Goal: Use online tool/utility: Utilize a website feature to perform a specific function

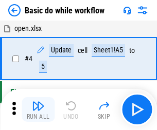
click at [38, 110] on img "button" at bounding box center [38, 106] width 12 height 12
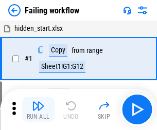
click at [38, 110] on img "button" at bounding box center [38, 106] width 12 height 12
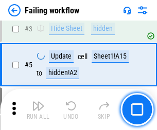
scroll to position [219, 0]
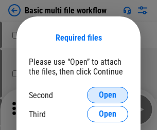
click at [108, 95] on span "Open" at bounding box center [108, 95] width 18 height 8
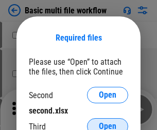
click at [108, 123] on span "Open" at bounding box center [108, 127] width 18 height 8
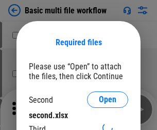
scroll to position [5, 0]
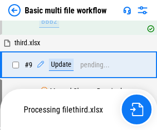
scroll to position [359, 0]
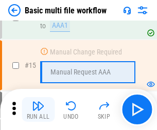
click at [38, 110] on img "button" at bounding box center [38, 106] width 12 height 12
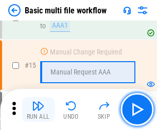
scroll to position [686, 0]
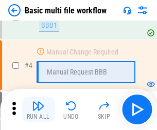
click at [38, 110] on img "button" at bounding box center [38, 106] width 12 height 12
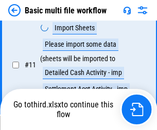
scroll to position [483, 0]
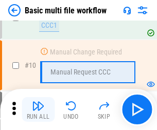
click at [38, 110] on img "button" at bounding box center [38, 106] width 12 height 12
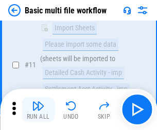
click at [38, 110] on img "button" at bounding box center [38, 106] width 12 height 12
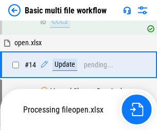
scroll to position [539, 0]
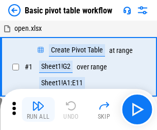
click at [38, 110] on img "button" at bounding box center [38, 106] width 12 height 12
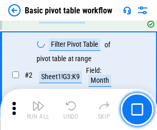
scroll to position [247, 0]
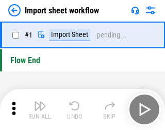
click at [38, 110] on img "button" at bounding box center [40, 106] width 12 height 12
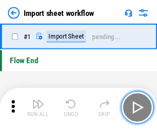
scroll to position [4, 0]
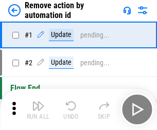
click at [38, 110] on img "button" at bounding box center [38, 106] width 12 height 12
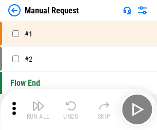
click at [38, 110] on img "button" at bounding box center [38, 106] width 12 height 12
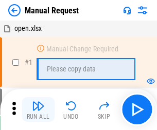
click at [38, 110] on img "button" at bounding box center [38, 106] width 12 height 12
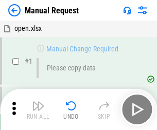
scroll to position [35, 0]
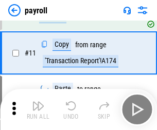
scroll to position [75, 0]
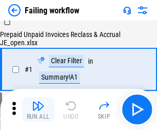
click at [38, 110] on img "button" at bounding box center [38, 106] width 12 height 12
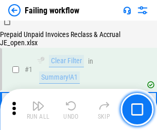
scroll to position [166, 0]
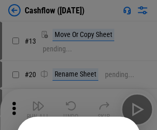
scroll to position [100, 0]
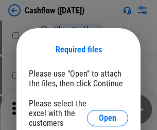
scroll to position [112, 0]
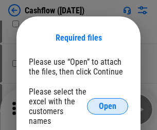
click at [108, 103] on span "Open" at bounding box center [108, 107] width 18 height 8
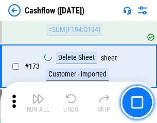
scroll to position [1091, 0]
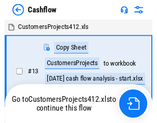
scroll to position [12, 0]
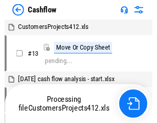
scroll to position [12, 0]
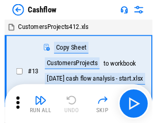
scroll to position [12, 0]
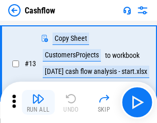
click at [38, 102] on img "button" at bounding box center [38, 98] width 12 height 12
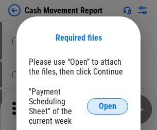
click at [108, 107] on span "Open" at bounding box center [108, 107] width 18 height 8
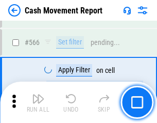
scroll to position [4724, 0]
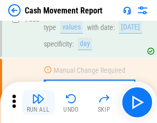
click at [38, 102] on img "button" at bounding box center [38, 98] width 12 height 12
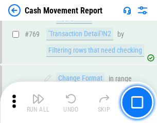
scroll to position [5727, 0]
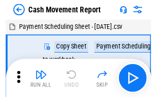
scroll to position [19, 0]
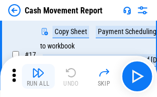
click at [38, 76] on img "button" at bounding box center [38, 72] width 12 height 12
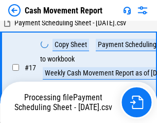
scroll to position [162, 0]
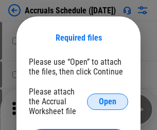
click at [108, 102] on span "Open" at bounding box center [108, 102] width 18 height 8
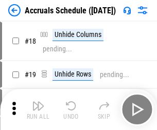
scroll to position [99, 0]
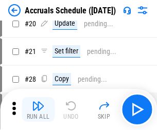
click at [38, 110] on img "button" at bounding box center [38, 106] width 12 height 12
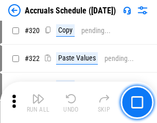
scroll to position [1917, 0]
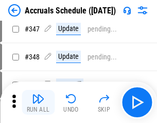
click at [38, 102] on img "button" at bounding box center [38, 98] width 12 height 12
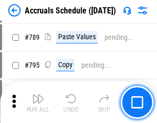
scroll to position [4329, 0]
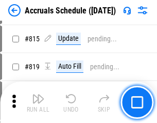
click at [38, 102] on img "button" at bounding box center [38, 98] width 12 height 12
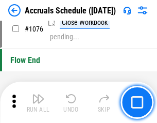
scroll to position [6173, 0]
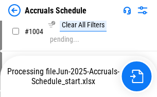
scroll to position [5295, 0]
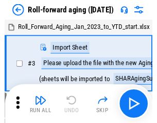
scroll to position [2, 0]
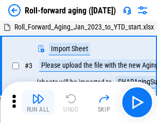
click at [38, 102] on img "button" at bounding box center [38, 98] width 12 height 12
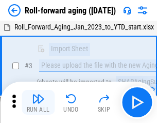
click at [38, 102] on img "button" at bounding box center [38, 98] width 12 height 12
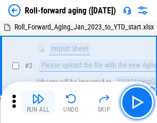
scroll to position [66, 0]
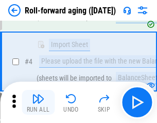
click at [38, 102] on img "button" at bounding box center [38, 98] width 12 height 12
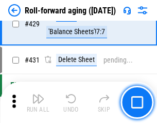
scroll to position [3574, 0]
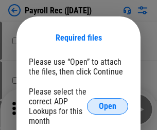
click at [108, 107] on span "Open" at bounding box center [108, 107] width 18 height 8
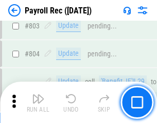
scroll to position [6548, 0]
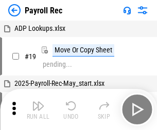
click at [38, 110] on img "button" at bounding box center [38, 106] width 12 height 12
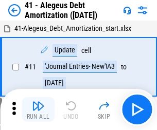
click at [38, 110] on img "button" at bounding box center [38, 106] width 12 height 12
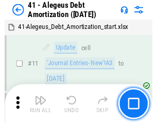
scroll to position [127, 0]
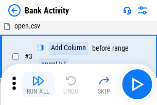
click at [38, 84] on img "button" at bounding box center [38, 80] width 12 height 12
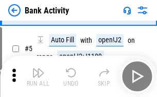
scroll to position [55, 0]
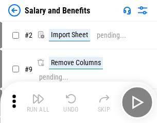
click at [38, 102] on img "button" at bounding box center [38, 98] width 12 height 12
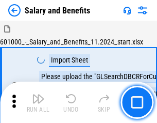
scroll to position [14, 0]
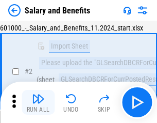
click at [38, 102] on img "button" at bounding box center [38, 98] width 12 height 12
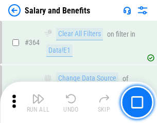
scroll to position [4853, 0]
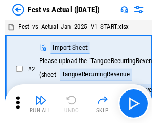
scroll to position [13, 0]
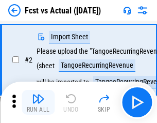
click at [38, 102] on img "button" at bounding box center [38, 98] width 12 height 12
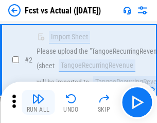
click at [38, 102] on img "button" at bounding box center [38, 98] width 12 height 12
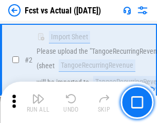
scroll to position [96, 0]
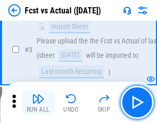
click at [38, 102] on img "button" at bounding box center [38, 98] width 12 height 12
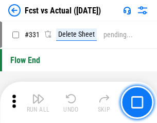
scroll to position [4933, 0]
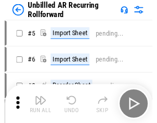
scroll to position [22, 0]
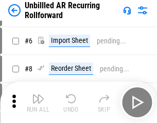
click at [38, 102] on img "button" at bounding box center [38, 98] width 12 height 12
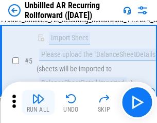
click at [38, 102] on img "button" at bounding box center [38, 98] width 12 height 12
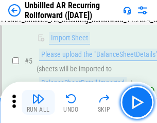
scroll to position [97, 0]
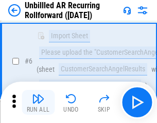
click at [38, 102] on img "button" at bounding box center [38, 98] width 12 height 12
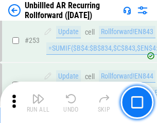
scroll to position [3501, 0]
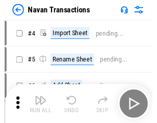
scroll to position [16, 0]
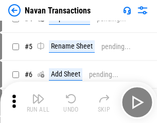
click at [38, 102] on img "button" at bounding box center [38, 98] width 12 height 12
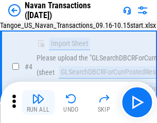
click at [38, 102] on img "button" at bounding box center [38, 98] width 12 height 12
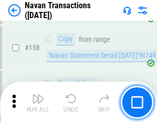
scroll to position [3341, 0]
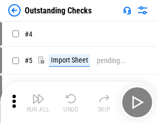
click at [38, 102] on img "button" at bounding box center [38, 98] width 12 height 12
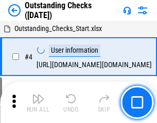
scroll to position [43, 0]
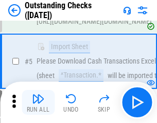
click at [38, 102] on img "button" at bounding box center [38, 98] width 12 height 12
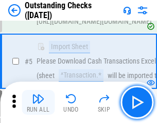
scroll to position [108, 0]
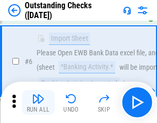
click at [38, 102] on img "button" at bounding box center [38, 98] width 12 height 12
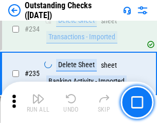
scroll to position [3130, 0]
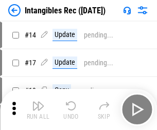
click at [38, 110] on img "button" at bounding box center [38, 106] width 12 height 12
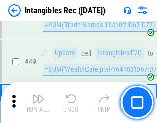
scroll to position [401, 0]
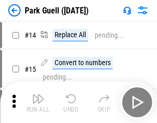
click at [38, 102] on img "button" at bounding box center [38, 98] width 12 height 12
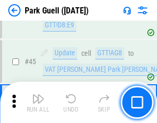
scroll to position [1289, 0]
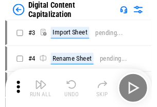
scroll to position [30, 0]
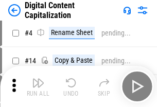
click at [38, 87] on img "button" at bounding box center [38, 83] width 12 height 12
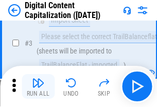
click at [38, 87] on img "button" at bounding box center [38, 83] width 12 height 12
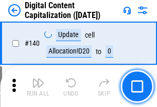
scroll to position [1093, 0]
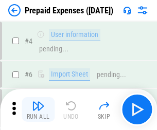
click at [38, 102] on img "button" at bounding box center [38, 106] width 12 height 12
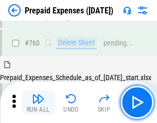
scroll to position [2857, 0]
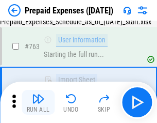
click at [38, 102] on img "button" at bounding box center [38, 98] width 12 height 12
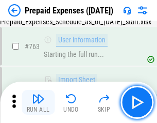
scroll to position [2917, 0]
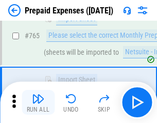
click at [38, 102] on img "button" at bounding box center [38, 98] width 12 height 12
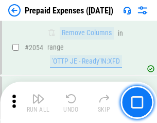
scroll to position [10773, 0]
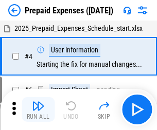
click at [38, 110] on img "button" at bounding box center [38, 106] width 12 height 12
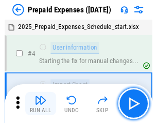
scroll to position [45, 0]
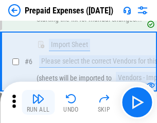
click at [38, 102] on img "button" at bounding box center [38, 98] width 12 height 12
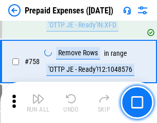
scroll to position [3672, 0]
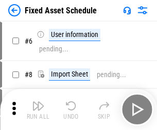
click at [38, 110] on img "button" at bounding box center [38, 106] width 12 height 12
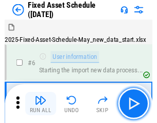
scroll to position [56, 0]
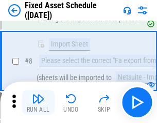
click at [38, 102] on img "button" at bounding box center [38, 98] width 12 height 12
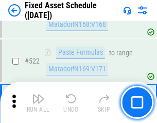
scroll to position [3582, 0]
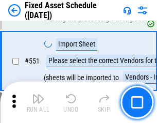
click at [38, 102] on img "button" at bounding box center [38, 98] width 12 height 12
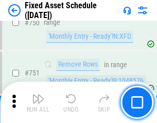
scroll to position [5025, 0]
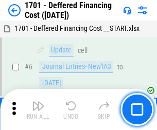
scroll to position [124, 0]
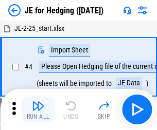
click at [38, 102] on img "button" at bounding box center [38, 106] width 12 height 12
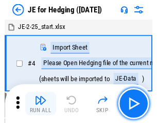
scroll to position [2, 0]
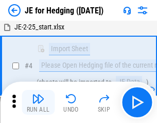
click at [38, 102] on img "button" at bounding box center [38, 98] width 12 height 12
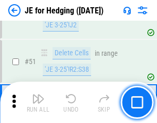
scroll to position [667, 0]
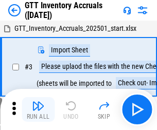
click at [38, 102] on img "button" at bounding box center [38, 106] width 12 height 12
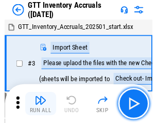
scroll to position [2, 0]
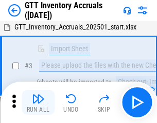
click at [38, 102] on img "button" at bounding box center [38, 98] width 12 height 12
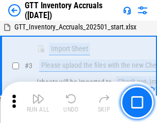
scroll to position [66, 0]
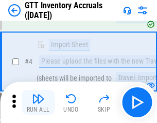
click at [38, 102] on img "button" at bounding box center [38, 98] width 12 height 12
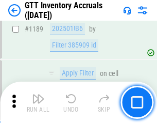
scroll to position [8416, 0]
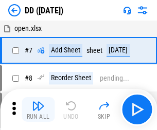
click at [38, 110] on img "button" at bounding box center [38, 106] width 12 height 12
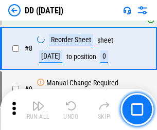
scroll to position [99, 0]
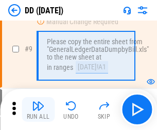
click at [38, 110] on img "button" at bounding box center [38, 106] width 12 height 12
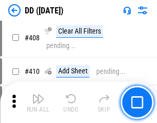
scroll to position [4611, 0]
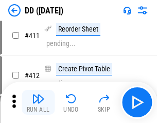
click at [38, 102] on img "button" at bounding box center [38, 98] width 12 height 12
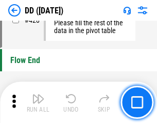
scroll to position [4933, 0]
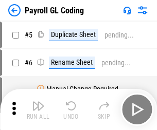
click at [38, 110] on img "button" at bounding box center [38, 106] width 12 height 12
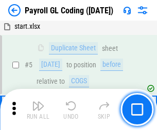
scroll to position [124, 0]
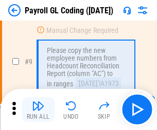
click at [38, 110] on img "button" at bounding box center [38, 106] width 12 height 12
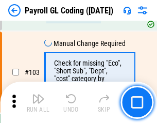
scroll to position [2418, 0]
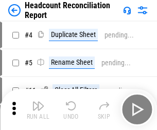
click at [38, 110] on img "button" at bounding box center [38, 106] width 12 height 12
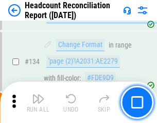
scroll to position [1239, 0]
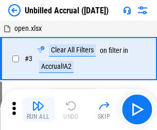
click at [38, 110] on img "button" at bounding box center [38, 106] width 12 height 12
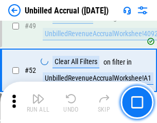
scroll to position [935, 0]
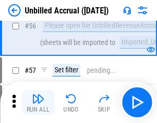
click at [38, 102] on img "button" at bounding box center [38, 98] width 12 height 12
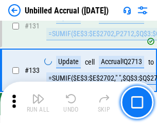
scroll to position [3070, 0]
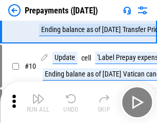
scroll to position [64, 0]
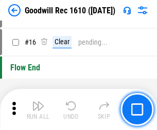
scroll to position [176, 0]
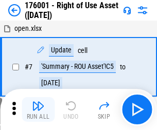
click at [38, 110] on img "button" at bounding box center [38, 106] width 12 height 12
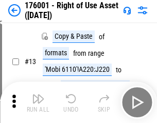
scroll to position [66, 0]
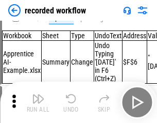
click at [38, 102] on img "button" at bounding box center [38, 98] width 12 height 12
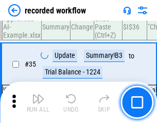
scroll to position [3221, 0]
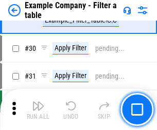
scroll to position [943, 0]
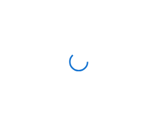
scroll to position [16, 0]
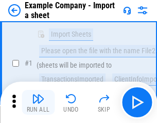
click at [38, 102] on img "button" at bounding box center [38, 98] width 12 height 12
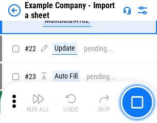
scroll to position [228, 0]
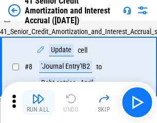
click at [38, 102] on img "button" at bounding box center [38, 98] width 12 height 12
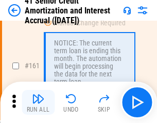
click at [38, 102] on img "button" at bounding box center [38, 98] width 12 height 12
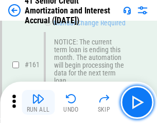
scroll to position [1102, 0]
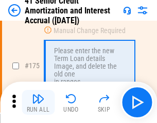
click at [38, 102] on img "button" at bounding box center [38, 98] width 12 height 12
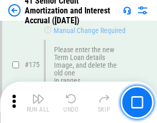
scroll to position [1207, 0]
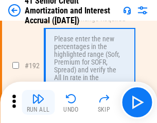
click at [38, 102] on img "button" at bounding box center [38, 98] width 12 height 12
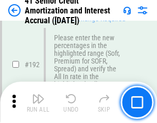
scroll to position [1315, 0]
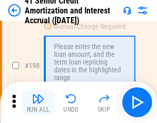
click at [38, 102] on img "button" at bounding box center [38, 98] width 12 height 12
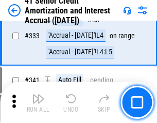
scroll to position [2633, 0]
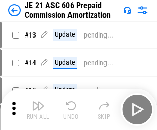
click at [38, 102] on img "button" at bounding box center [38, 106] width 12 height 12
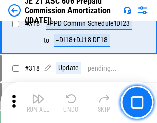
scroll to position [1924, 0]
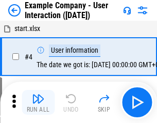
click at [38, 102] on img "button" at bounding box center [38, 98] width 12 height 12
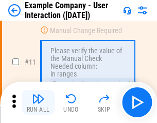
click at [38, 102] on img "button" at bounding box center [38, 98] width 12 height 12
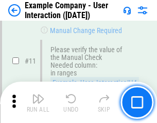
scroll to position [223, 0]
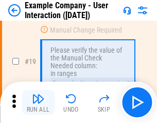
click at [38, 102] on img "button" at bounding box center [38, 98] width 12 height 12
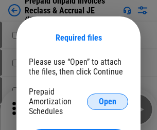
click at [108, 102] on span "Open" at bounding box center [108, 102] width 18 height 8
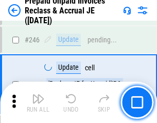
scroll to position [1391, 0]
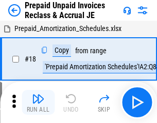
click at [38, 102] on img "button" at bounding box center [38, 98] width 12 height 12
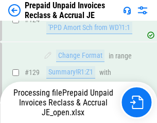
scroll to position [897, 0]
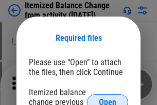
click at [108, 98] on span "Open" at bounding box center [108, 102] width 18 height 8
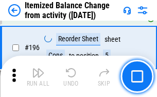
scroll to position [1984, 0]
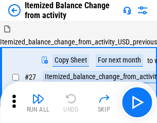
scroll to position [16, 0]
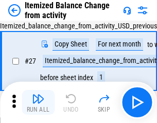
click at [38, 102] on img "button" at bounding box center [38, 98] width 12 height 12
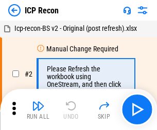
scroll to position [5, 0]
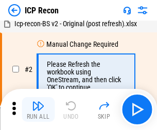
click at [38, 110] on img "button" at bounding box center [38, 106] width 12 height 12
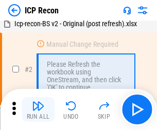
click at [38, 110] on img "button" at bounding box center [38, 106] width 12 height 12
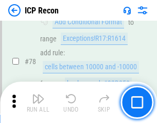
scroll to position [1010, 0]
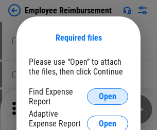
click at [108, 97] on span "Open" at bounding box center [108, 97] width 18 height 8
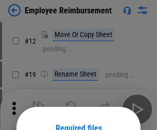
scroll to position [91, 0]
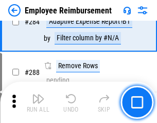
scroll to position [2801, 0]
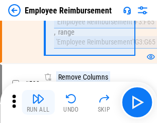
click at [38, 102] on img "button" at bounding box center [38, 98] width 12 height 12
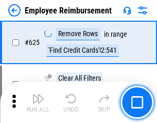
scroll to position [6171, 0]
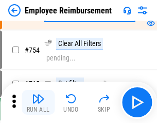
click at [38, 102] on img "button" at bounding box center [38, 98] width 12 height 12
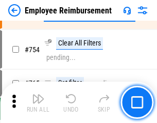
click at [38, 102] on img "button" at bounding box center [38, 98] width 12 height 12
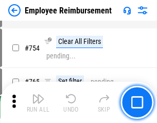
scroll to position [7231, 0]
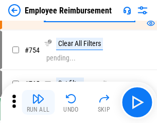
click at [38, 102] on img "button" at bounding box center [38, 98] width 12 height 12
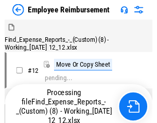
scroll to position [35, 0]
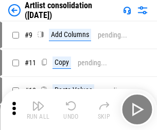
click at [38, 110] on img "button" at bounding box center [38, 106] width 12 height 12
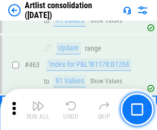
scroll to position [4513, 0]
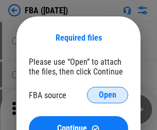
click at [108, 95] on span "Open" at bounding box center [108, 95] width 18 height 8
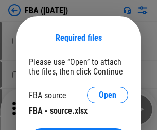
scroll to position [39, 0]
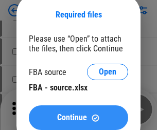
click at [78, 118] on span "Continue" at bounding box center [72, 118] width 30 height 8
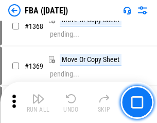
scroll to position [11068, 0]
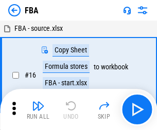
scroll to position [10, 0]
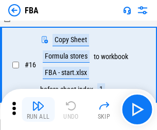
click at [38, 110] on img "button" at bounding box center [38, 106] width 12 height 12
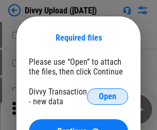
click at [108, 97] on span "Open" at bounding box center [108, 97] width 18 height 8
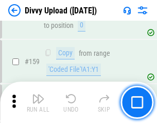
scroll to position [1067, 0]
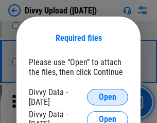
click at [108, 97] on span "Open" at bounding box center [108, 97] width 18 height 8
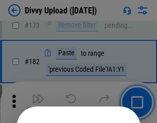
scroll to position [1157, 0]
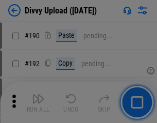
scroll to position [1301, 0]
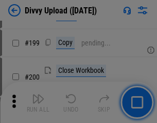
scroll to position [1499, 0]
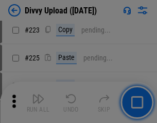
scroll to position [2057, 0]
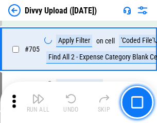
scroll to position [7050, 0]
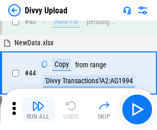
click at [38, 110] on img "button" at bounding box center [38, 106] width 12 height 12
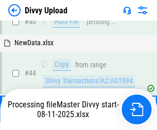
scroll to position [113, 0]
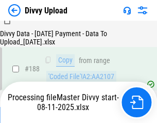
scroll to position [1213, 0]
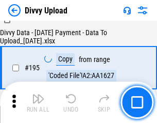
scroll to position [1440, 0]
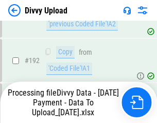
scroll to position [1381, 0]
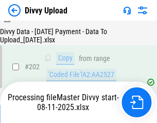
scroll to position [1668, 0]
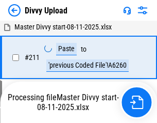
scroll to position [2062, 0]
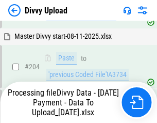
scroll to position [1835, 0]
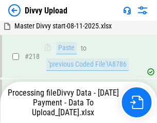
scroll to position [2290, 0]
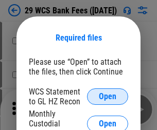
click at [108, 97] on span "Open" at bounding box center [108, 97] width 18 height 8
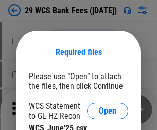
scroll to position [14, 0]
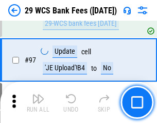
scroll to position [1004, 0]
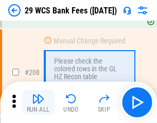
click at [38, 102] on img "button" at bounding box center [38, 98] width 12 height 12
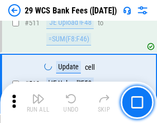
scroll to position [5185, 0]
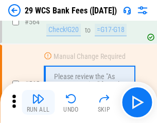
click at [38, 102] on img "button" at bounding box center [38, 98] width 12 height 12
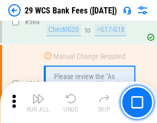
scroll to position [5574, 0]
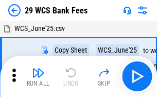
scroll to position [19, 0]
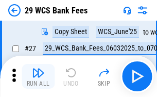
click at [38, 76] on img "button" at bounding box center [38, 72] width 12 height 12
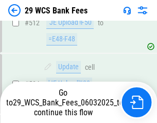
scroll to position [5502, 0]
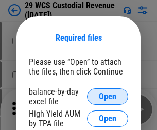
click at [108, 97] on span "Open" at bounding box center [108, 97] width 18 height 8
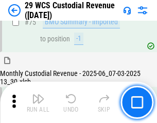
scroll to position [1077, 0]
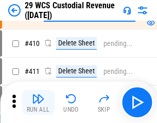
click at [38, 102] on img "button" at bounding box center [38, 98] width 12 height 12
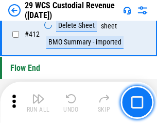
scroll to position [4922, 0]
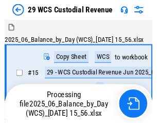
scroll to position [25, 0]
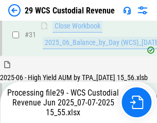
scroll to position [529, 0]
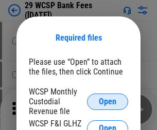
click at [108, 102] on span "Open" at bounding box center [108, 102] width 18 height 8
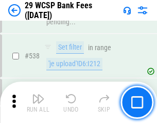
scroll to position [3960, 0]
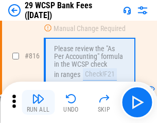
click at [38, 102] on img "button" at bounding box center [38, 98] width 12 height 12
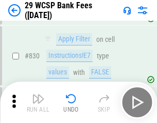
scroll to position [6539, 0]
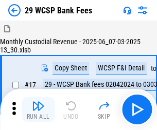
click at [38, 102] on img "button" at bounding box center [38, 106] width 12 height 12
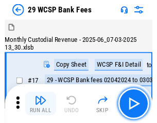
scroll to position [25, 0]
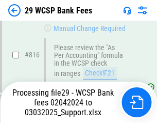
scroll to position [6285, 0]
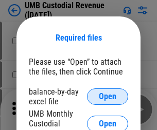
click at [108, 97] on span "Open" at bounding box center [108, 97] width 18 height 8
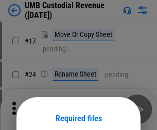
scroll to position [81, 0]
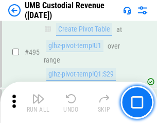
scroll to position [4205, 0]
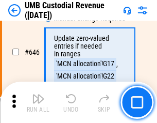
click at [38, 102] on img "button" at bounding box center [38, 98] width 12 height 12
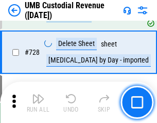
scroll to position [6358, 0]
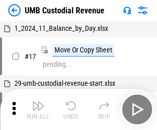
scroll to position [8, 0]
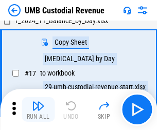
click at [38, 110] on img "button" at bounding box center [38, 106] width 12 height 12
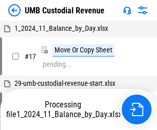
scroll to position [8, 0]
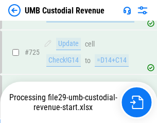
scroll to position [6290, 0]
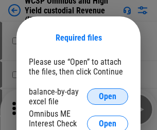
click at [108, 97] on span "Open" at bounding box center [108, 97] width 18 height 8
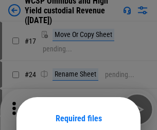
scroll to position [81, 0]
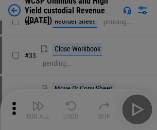
scroll to position [236, 0]
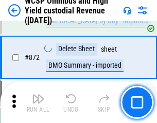
scroll to position [8723, 0]
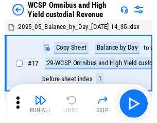
scroll to position [6, 0]
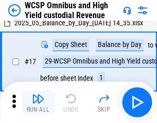
click at [38, 102] on img "button" at bounding box center [38, 98] width 12 height 12
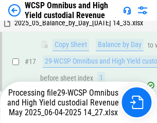
scroll to position [162, 0]
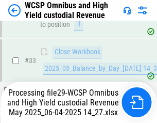
scroll to position [510, 0]
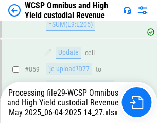
scroll to position [8699, 0]
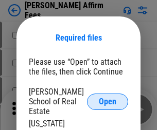
click at [108, 98] on span "Open" at bounding box center [108, 102] width 18 height 8
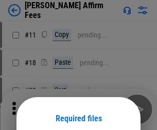
scroll to position [81, 0]
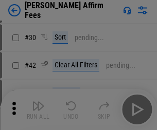
scroll to position [210, 0]
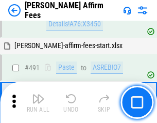
scroll to position [2802, 0]
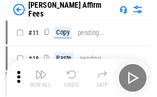
scroll to position [10, 0]
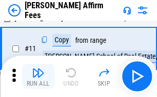
click at [38, 76] on img "button" at bounding box center [38, 72] width 12 height 12
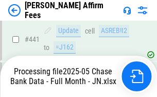
scroll to position [2703, 0]
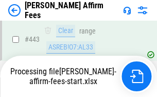
scroll to position [2703, 0]
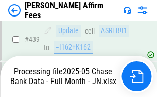
scroll to position [2703, 0]
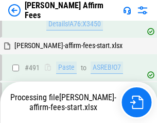
scroll to position [2802, 0]
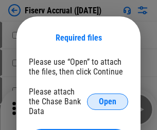
click at [108, 98] on span "Open" at bounding box center [108, 102] width 18 height 8
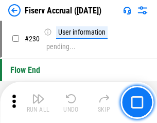
scroll to position [3266, 0]
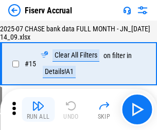
click at [38, 110] on img "button" at bounding box center [38, 106] width 12 height 12
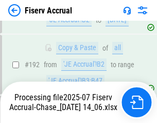
scroll to position [2777, 0]
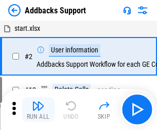
click at [38, 102] on img "button" at bounding box center [38, 106] width 12 height 12
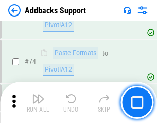
scroll to position [750, 0]
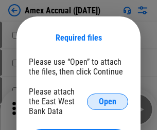
click at [108, 102] on span "Open" at bounding box center [108, 102] width 18 height 8
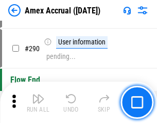
scroll to position [2955, 0]
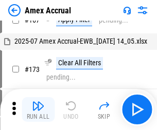
click at [38, 110] on img "button" at bounding box center [38, 106] width 12 height 12
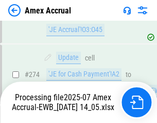
scroll to position [3136, 0]
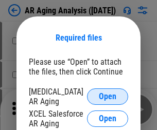
click at [108, 95] on span "Open" at bounding box center [108, 97] width 18 height 8
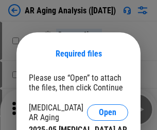
scroll to position [16, 0]
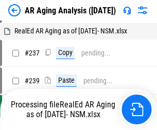
scroll to position [10, 0]
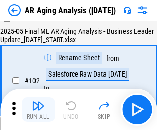
click at [38, 110] on img "button" at bounding box center [38, 106] width 12 height 12
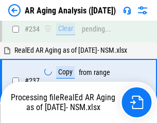
scroll to position [1598, 0]
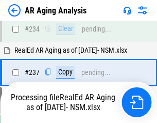
scroll to position [1586, 0]
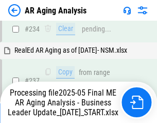
scroll to position [1586, 0]
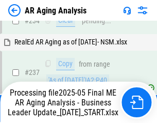
scroll to position [1586, 0]
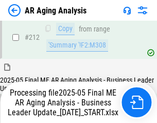
scroll to position [1586, 0]
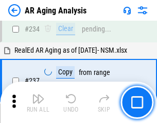
scroll to position [1586, 0]
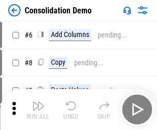
click at [38, 110] on img "button" at bounding box center [38, 106] width 12 height 12
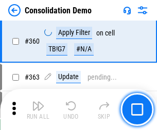
scroll to position [3454, 0]
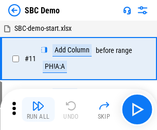
click at [38, 110] on img "button" at bounding box center [38, 106] width 12 height 12
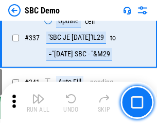
scroll to position [2711, 0]
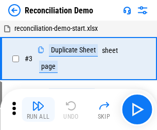
click at [38, 110] on img "button" at bounding box center [38, 106] width 12 height 12
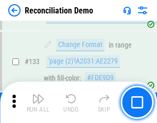
scroll to position [1224, 0]
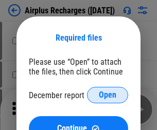
click at [108, 95] on span "Open" at bounding box center [108, 95] width 18 height 8
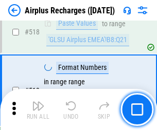
scroll to position [4435, 0]
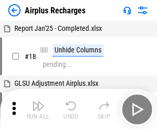
click at [38, 110] on img "button" at bounding box center [38, 106] width 12 height 12
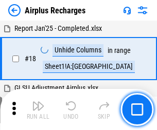
scroll to position [45, 0]
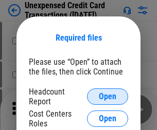
click at [108, 97] on span "Open" at bounding box center [108, 97] width 18 height 8
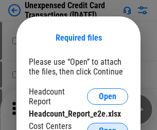
click at [108, 127] on span "Open" at bounding box center [108, 131] width 18 height 8
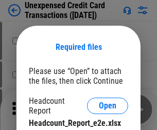
scroll to position [9, 0]
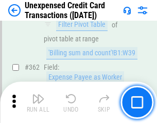
scroll to position [2650, 0]
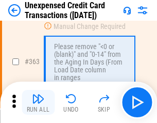
click at [38, 102] on img "button" at bounding box center [38, 98] width 12 height 12
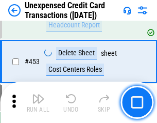
scroll to position [3515, 0]
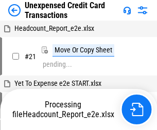
scroll to position [16, 0]
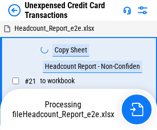
scroll to position [16, 0]
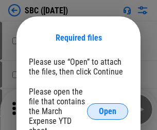
click at [108, 111] on span "Open" at bounding box center [108, 112] width 18 height 8
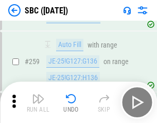
scroll to position [2014, 0]
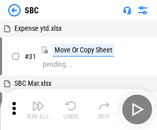
scroll to position [10, 0]
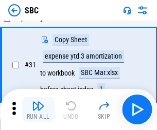
click at [38, 110] on img "button" at bounding box center [38, 106] width 12 height 12
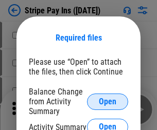
click at [108, 102] on span "Open" at bounding box center [108, 102] width 18 height 8
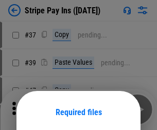
scroll to position [75, 0]
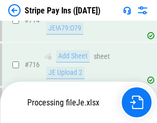
scroll to position [5282, 0]
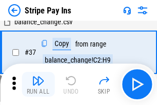
click at [38, 84] on img "button" at bounding box center [38, 80] width 12 height 12
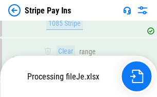
scroll to position [5199, 0]
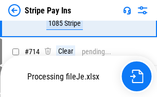
scroll to position [5102, 0]
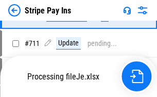
scroll to position [4904, 0]
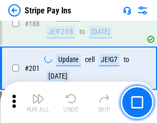
scroll to position [1468, 0]
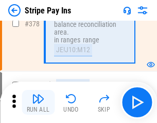
click at [38, 102] on img "button" at bounding box center [38, 98] width 12 height 12
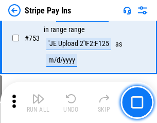
scroll to position [5307, 0]
